Goal: Information Seeking & Learning: Find specific fact

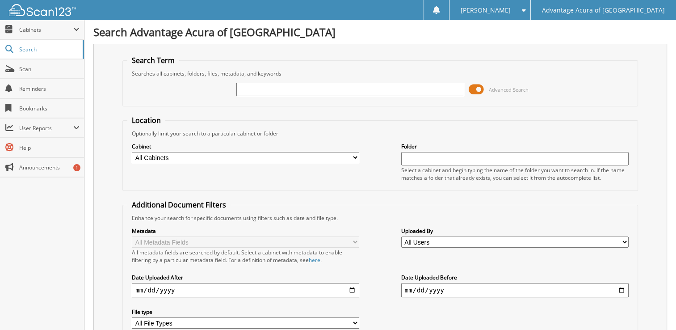
click at [245, 88] on input "text" at bounding box center [350, 89] width 228 height 13
type input "36785"
click at [476, 86] on span at bounding box center [476, 89] width 15 height 13
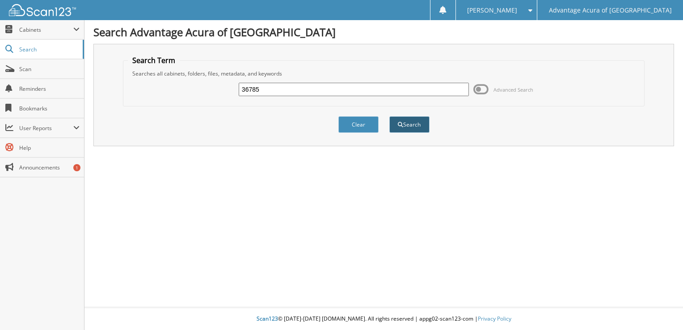
click at [415, 119] on button "Search" at bounding box center [409, 124] width 40 height 17
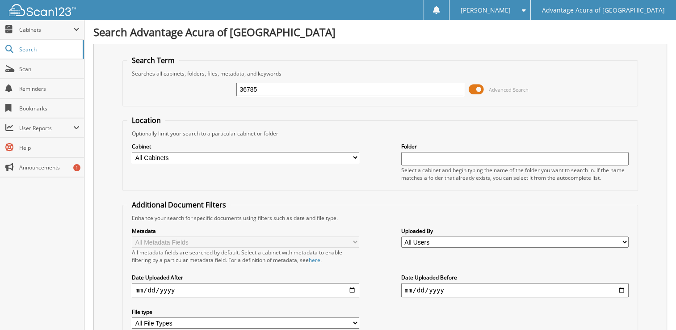
click at [481, 89] on span at bounding box center [476, 89] width 15 height 13
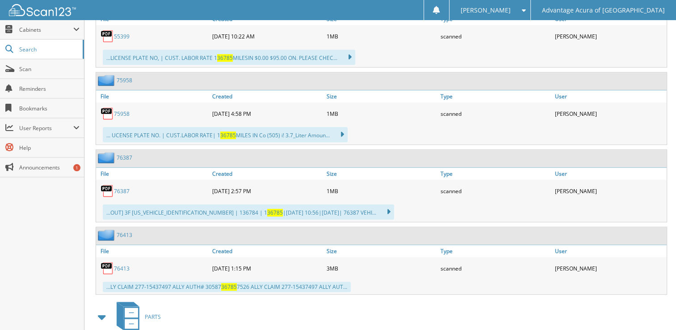
scroll to position [715, 0]
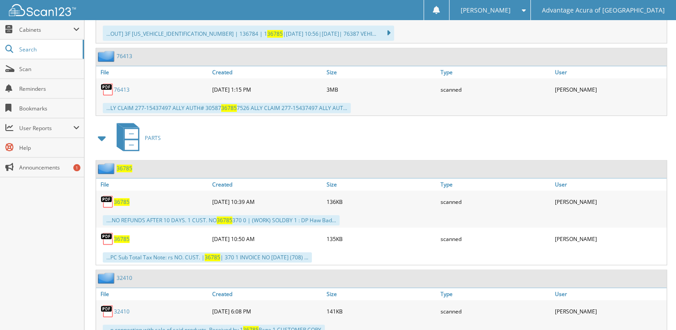
click at [123, 235] on span "36785" at bounding box center [122, 239] width 16 height 8
click at [123, 198] on span "36785" at bounding box center [122, 202] width 16 height 8
